Goal: Find specific page/section: Find specific page/section

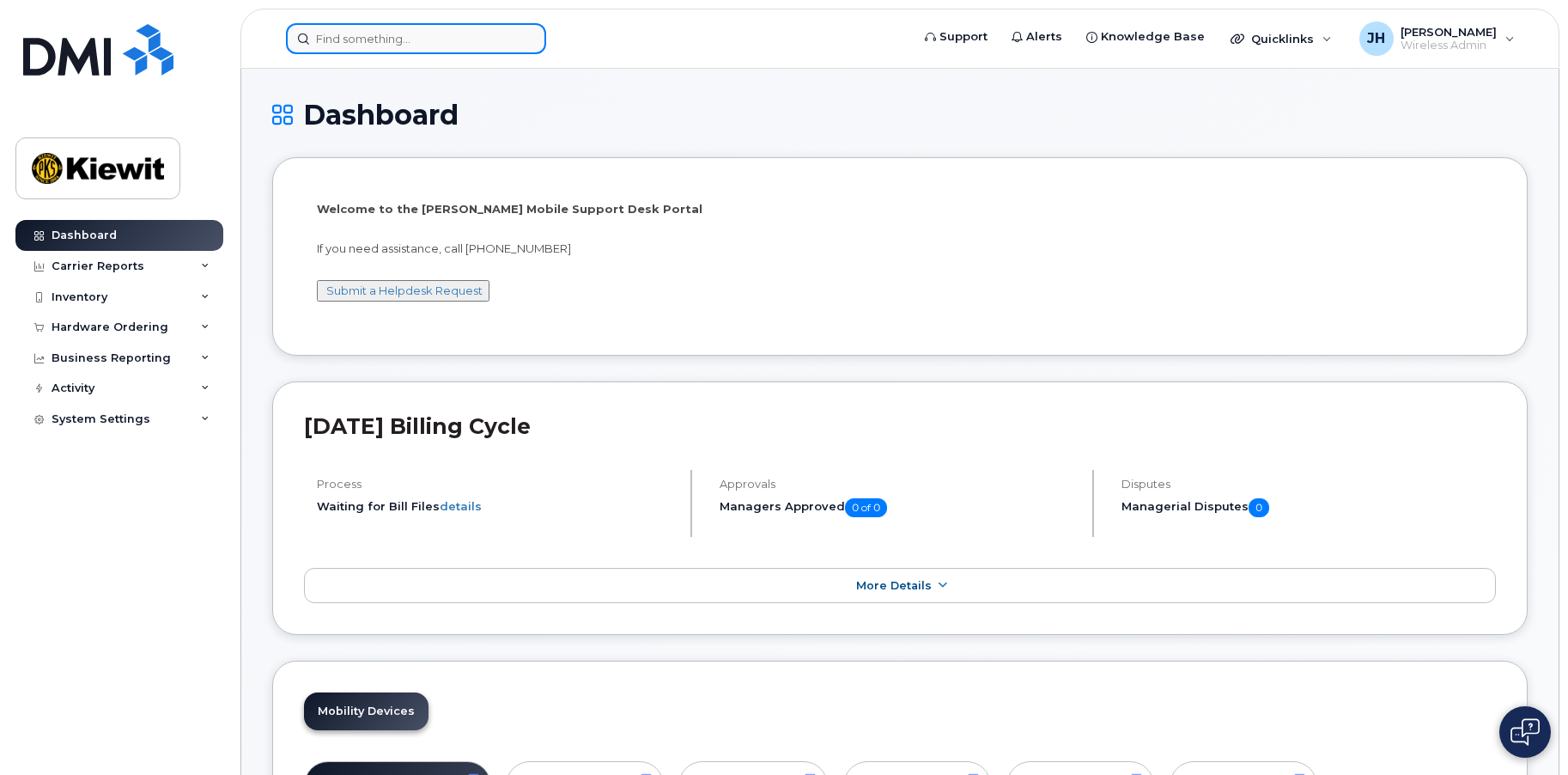
click at [388, 36] on input at bounding box center [416, 38] width 260 height 31
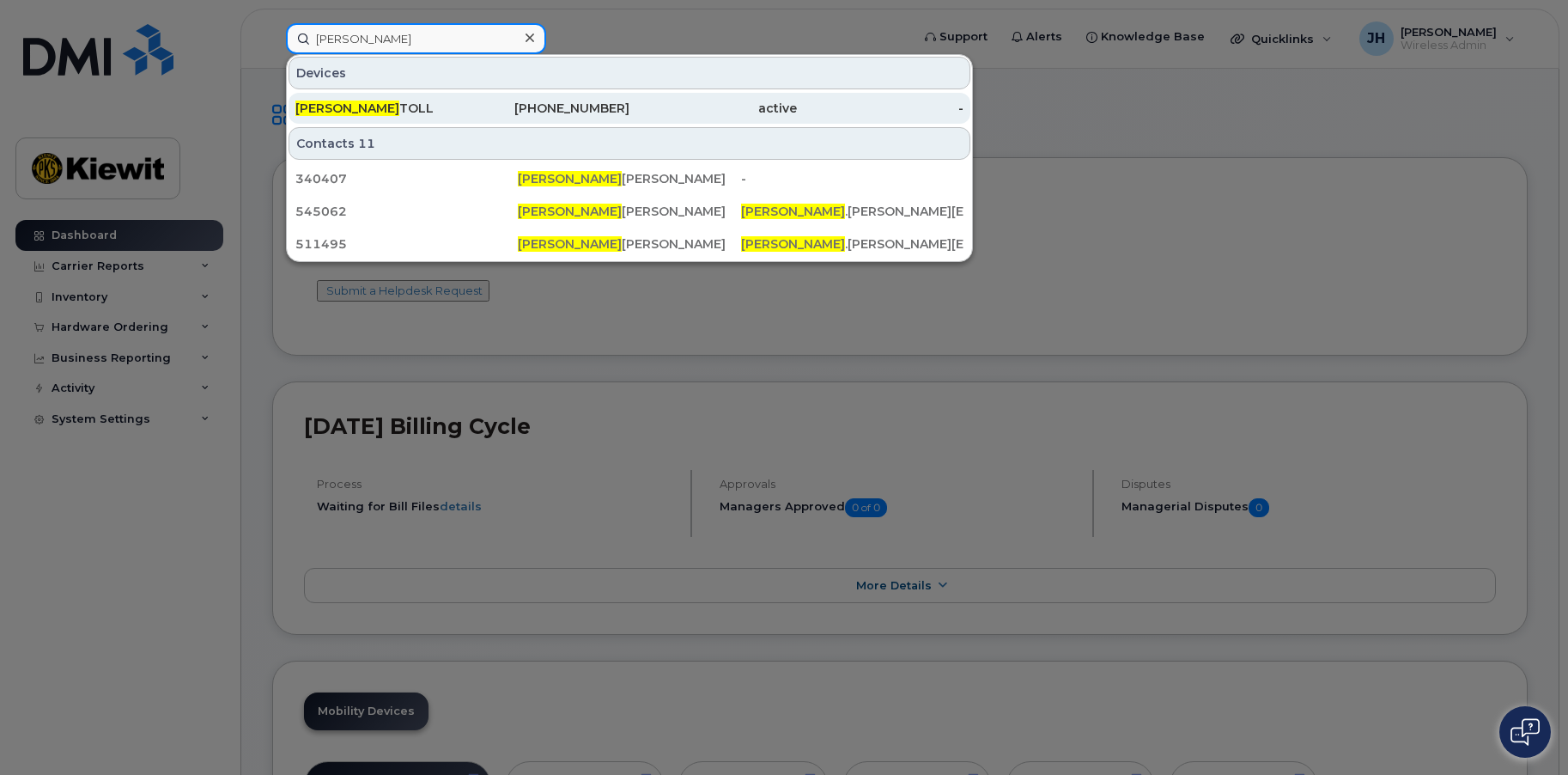
type input "Daron"
click at [316, 104] on span "DARON" at bounding box center [347, 108] width 104 height 16
